Goal: Task Accomplishment & Management: Use online tool/utility

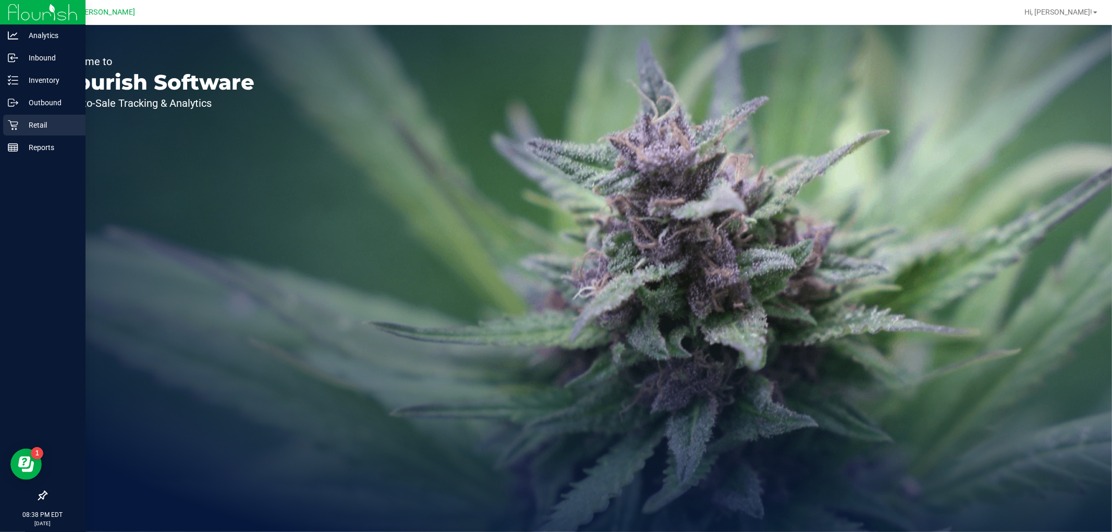
click at [20, 124] on p "Retail" at bounding box center [49, 125] width 63 height 13
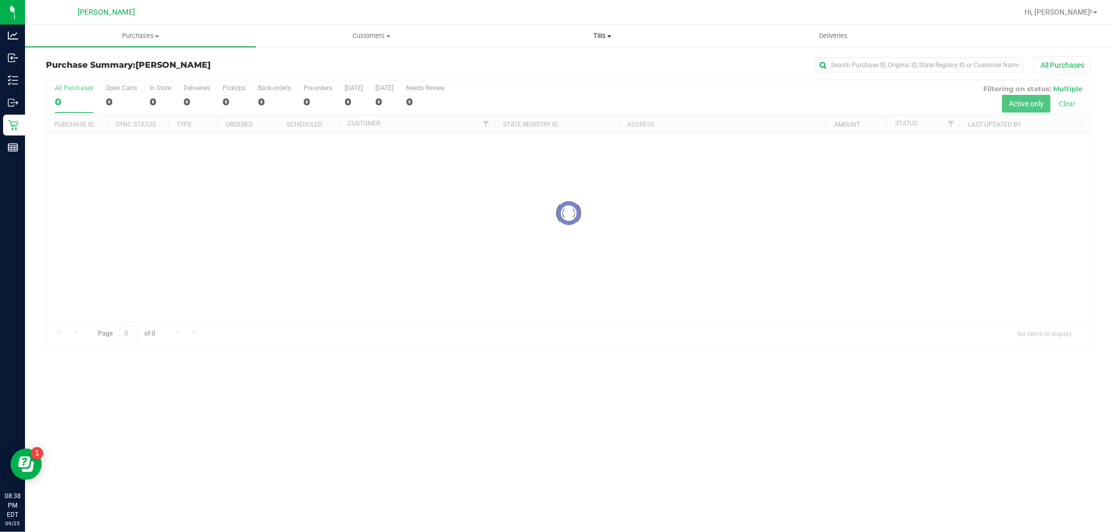
click at [597, 40] on span "Tills" at bounding box center [602, 35] width 230 height 9
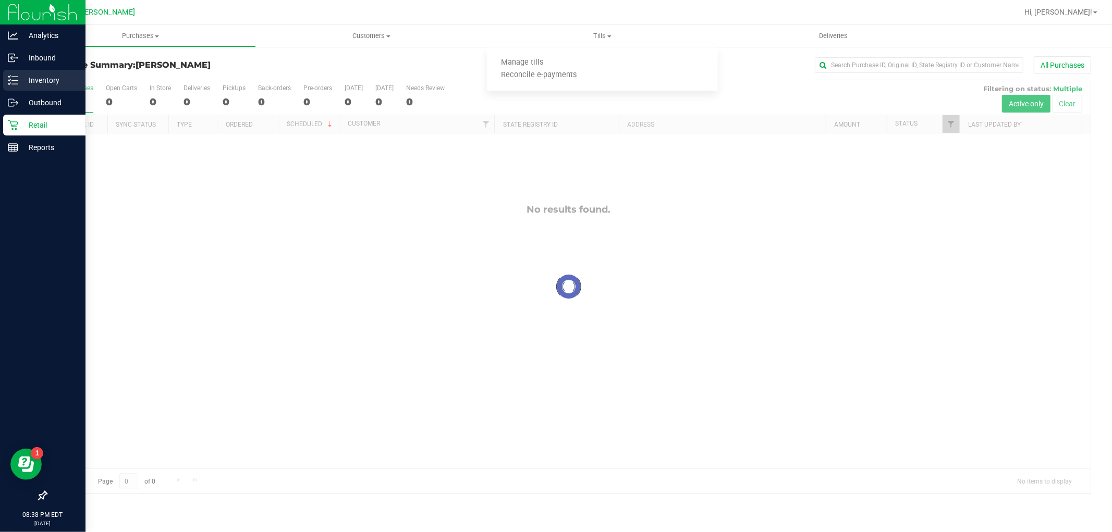
click at [39, 79] on p "Inventory" at bounding box center [49, 80] width 63 height 13
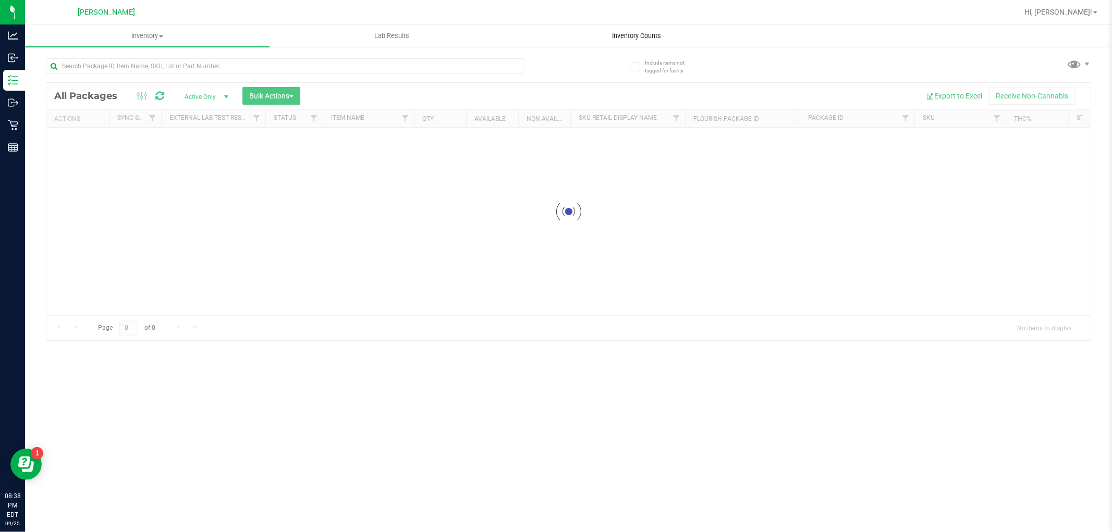
click at [650, 34] on span "Inventory Counts" at bounding box center [636, 35] width 77 height 9
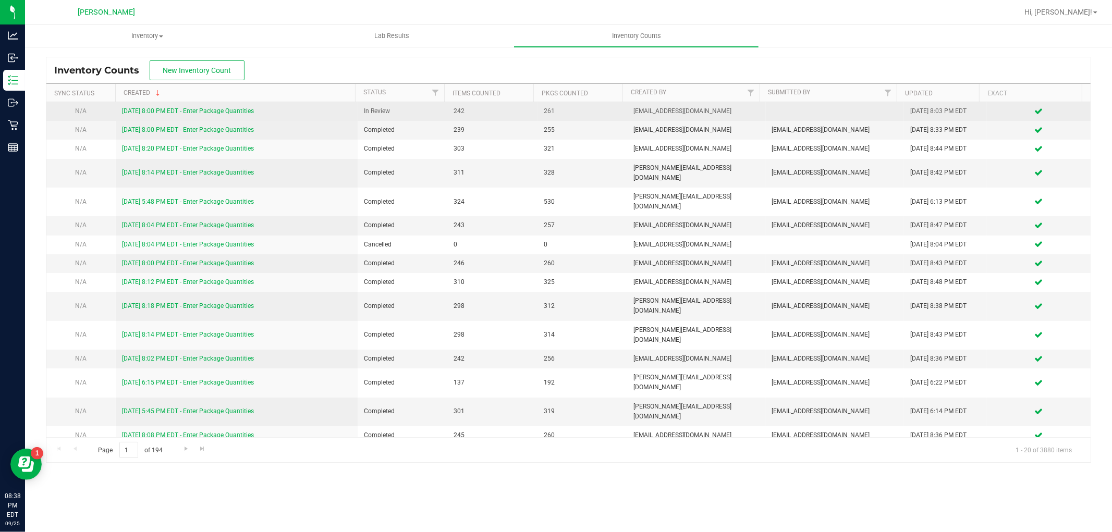
click at [227, 115] on div "[DATE] 8:00 PM EDT - Enter Package Quantities" at bounding box center [236, 111] width 229 height 10
click at [231, 108] on link "[DATE] 8:00 PM EDT - Enter Package Quantities" at bounding box center [188, 110] width 132 height 7
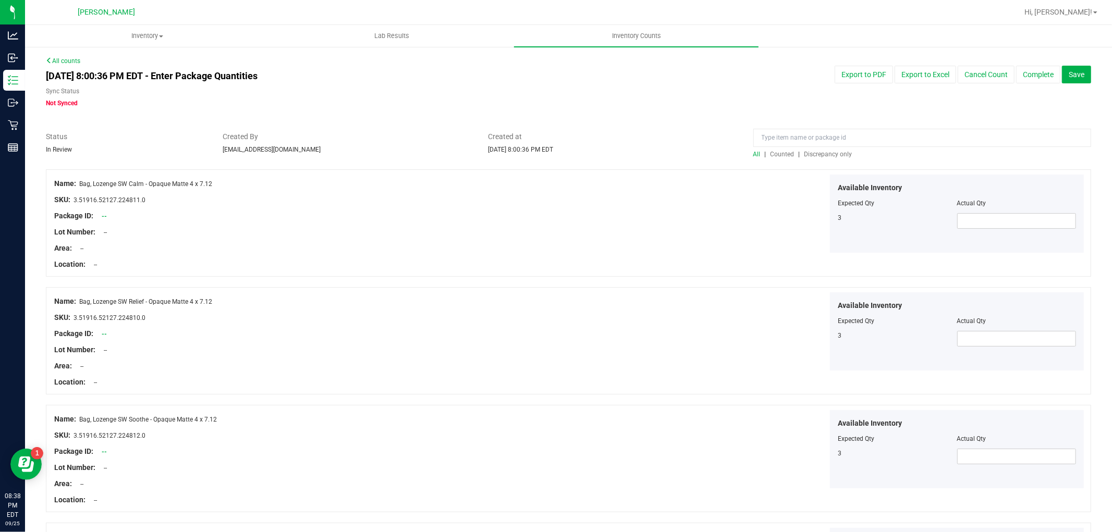
click at [817, 153] on span "Discrepancy only" at bounding box center [828, 154] width 48 height 7
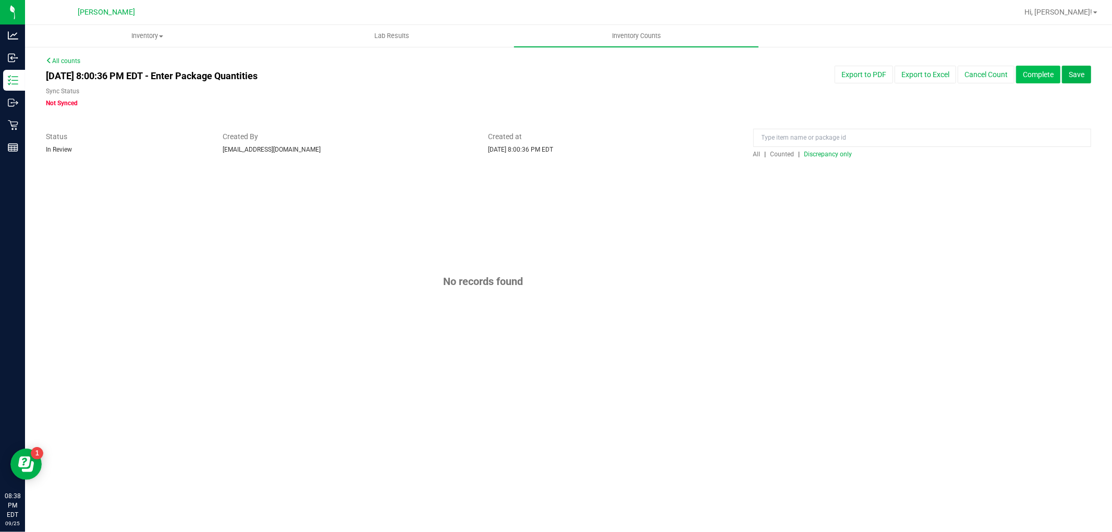
click at [1047, 77] on button "Complete" at bounding box center [1038, 75] width 44 height 18
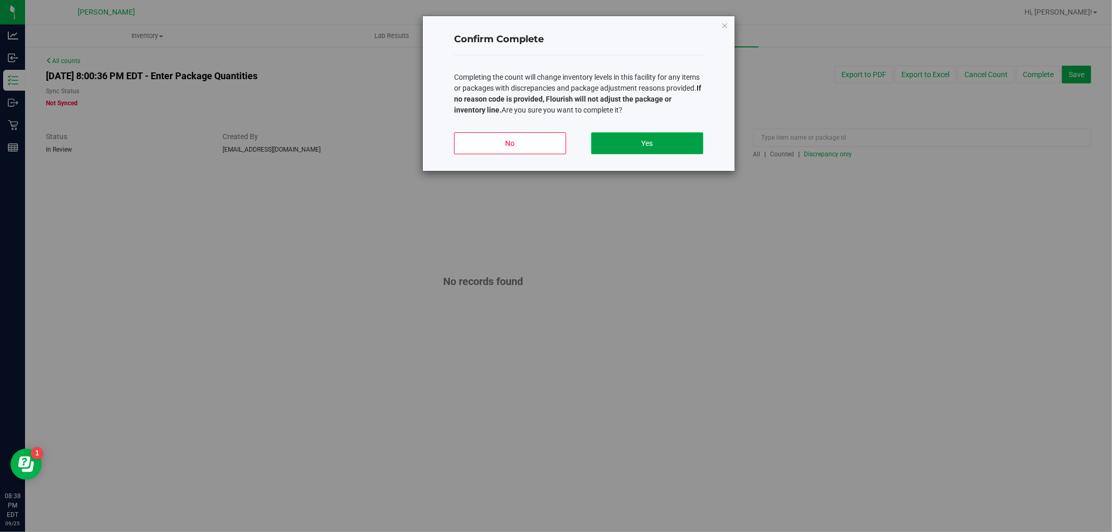
click at [673, 140] on button "Yes" at bounding box center [647, 143] width 112 height 22
